Goal: Task Accomplishment & Management: Manage account settings

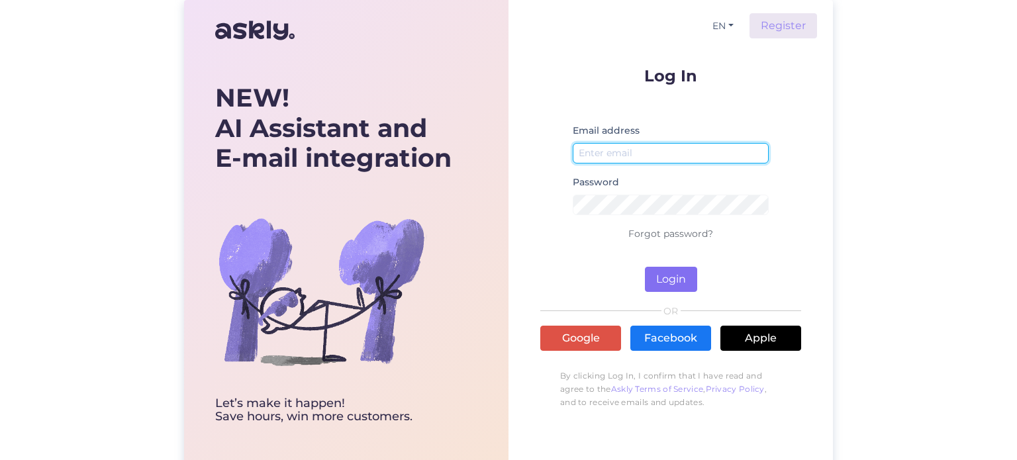
type input "[PERSON_NAME][EMAIL_ADDRESS][DOMAIN_NAME]"
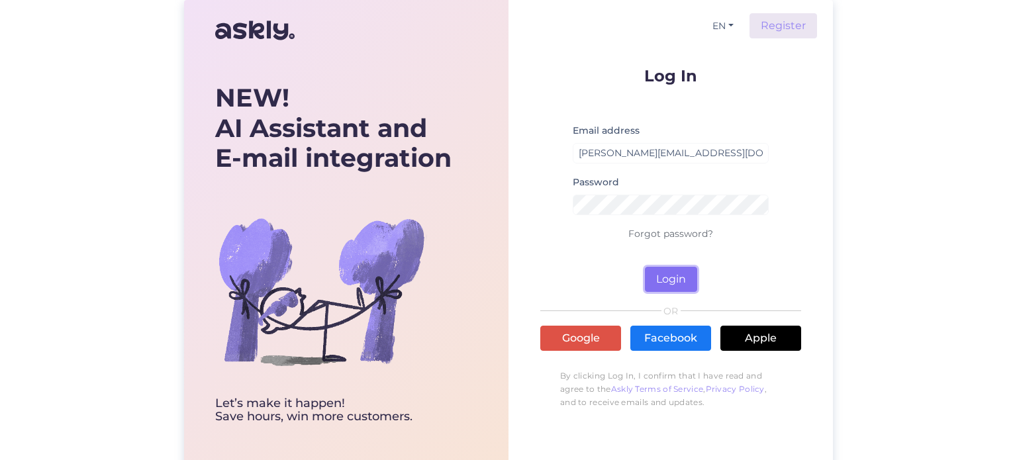
click at [660, 283] on button "Login" at bounding box center [671, 279] width 52 height 25
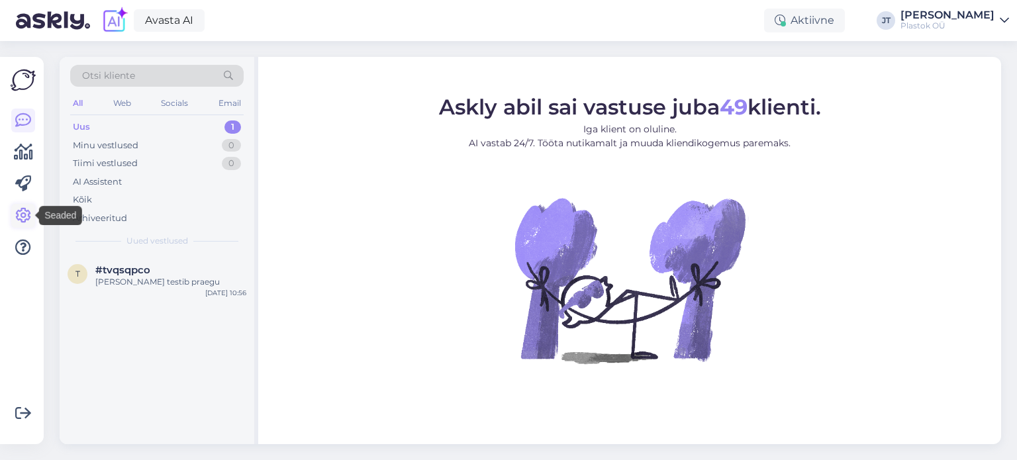
click at [21, 214] on icon at bounding box center [23, 216] width 16 height 16
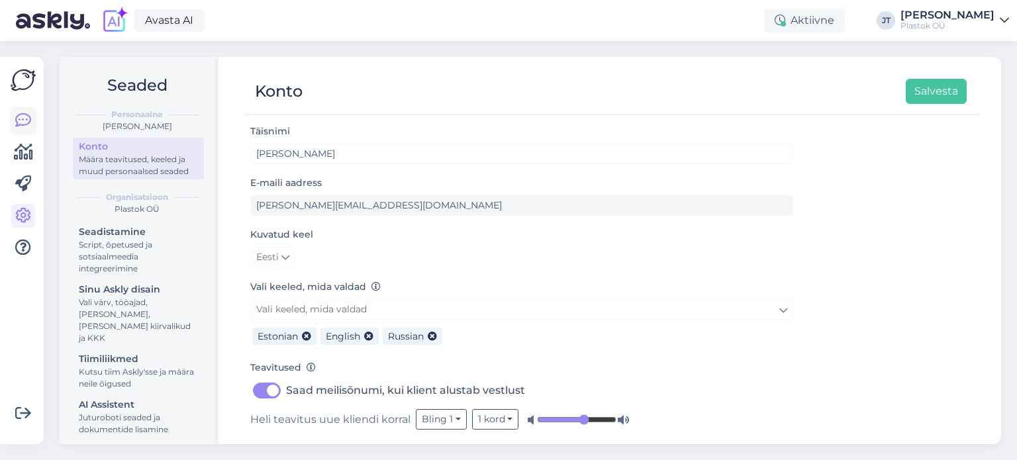
click at [29, 119] on icon at bounding box center [23, 121] width 16 height 16
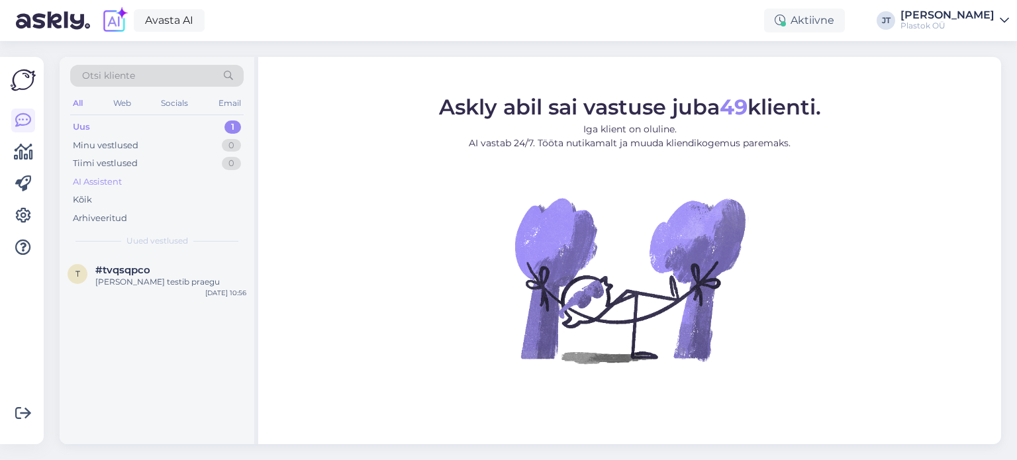
click at [97, 179] on div "AI Assistent" at bounding box center [97, 182] width 49 height 13
click at [93, 183] on div "AI Assistent" at bounding box center [100, 182] width 54 height 13
click at [24, 212] on icon at bounding box center [23, 216] width 16 height 16
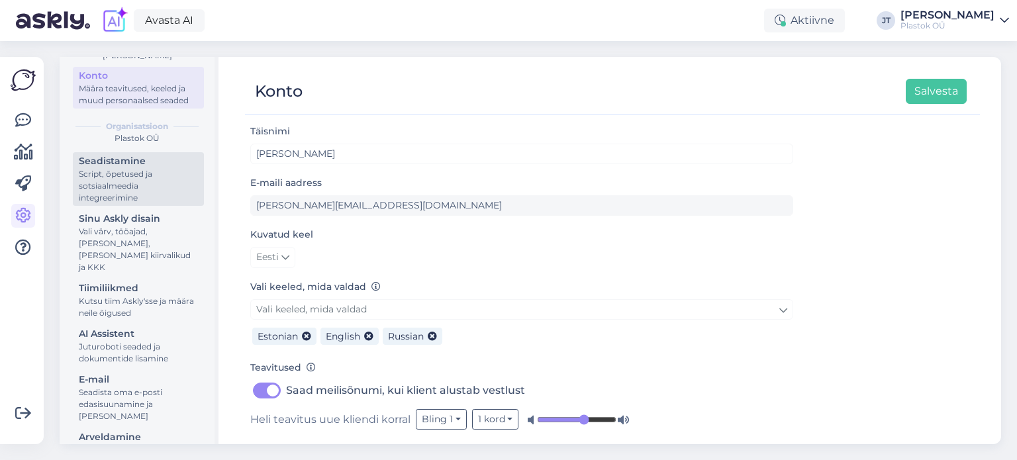
scroll to position [108, 0]
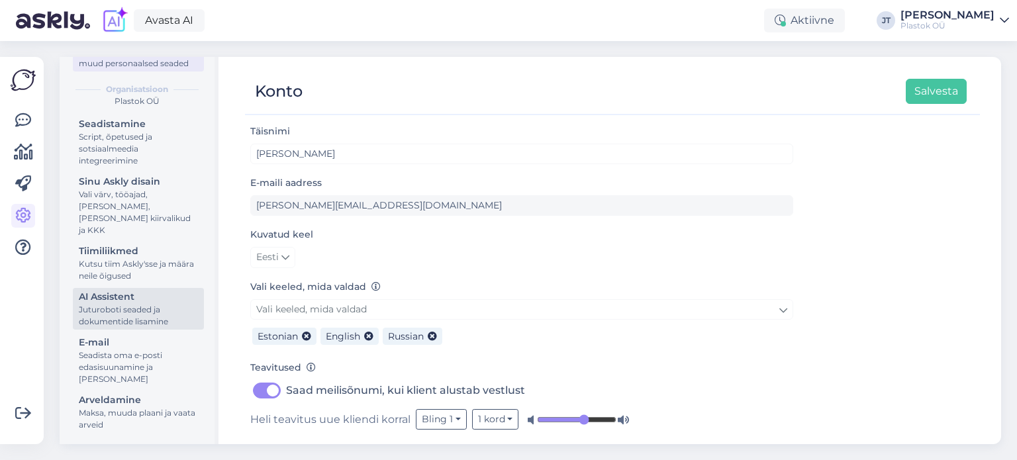
click at [117, 324] on div "Juturoboti seaded ja dokumentide lisamine" at bounding box center [138, 316] width 119 height 24
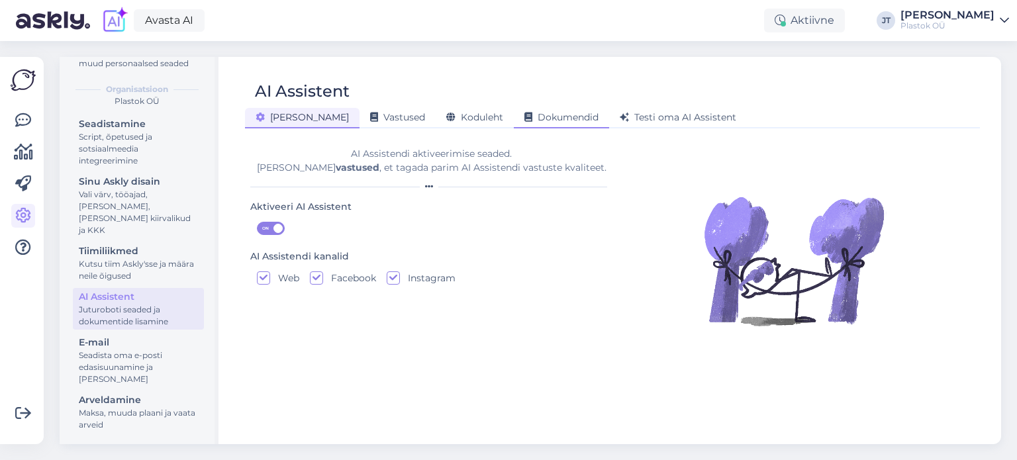
click at [525, 121] on span "Dokumendid" at bounding box center [562, 117] width 74 height 12
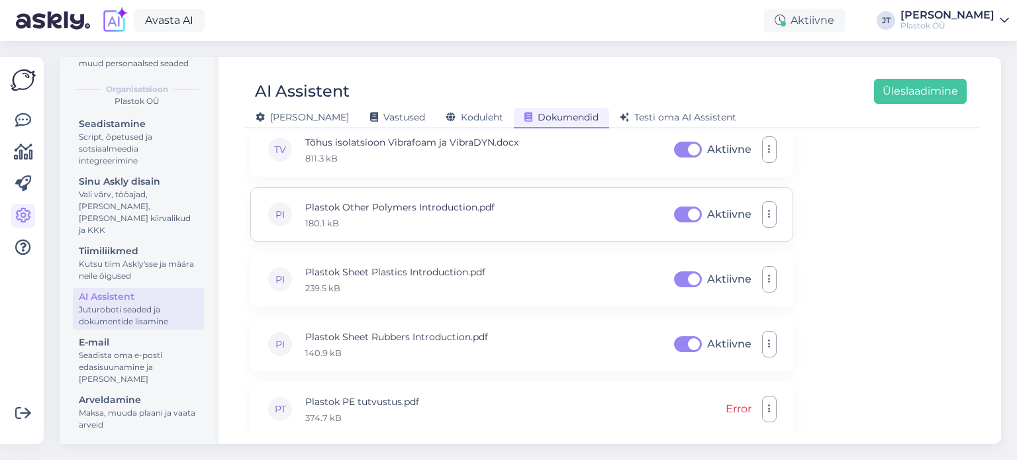
scroll to position [350, 0]
click at [912, 96] on button "Üleslaadimine" at bounding box center [920, 91] width 93 height 25
